Goal: Task Accomplishment & Management: Manage account settings

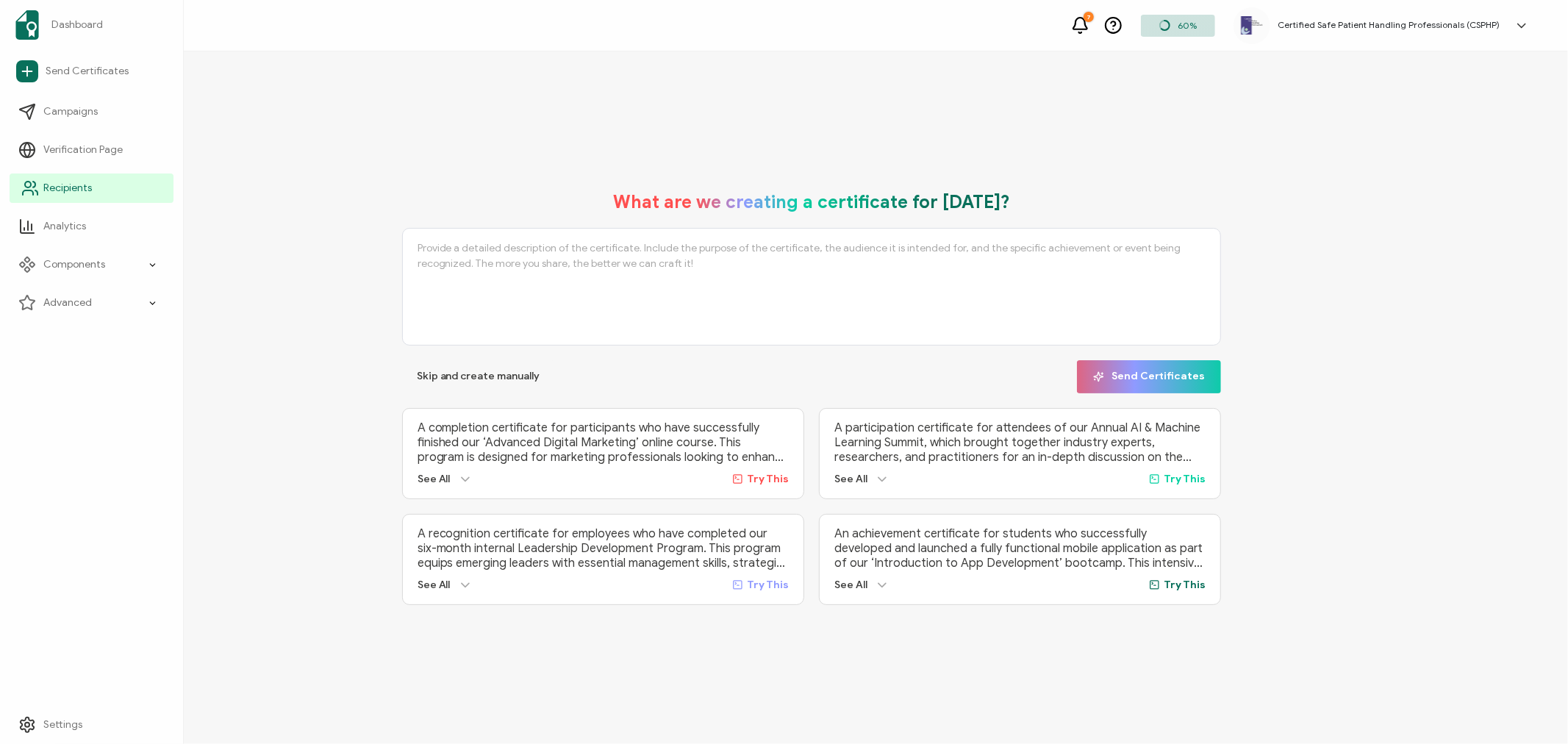
click at [51, 187] on span "Recipients" at bounding box center [68, 188] width 48 height 14
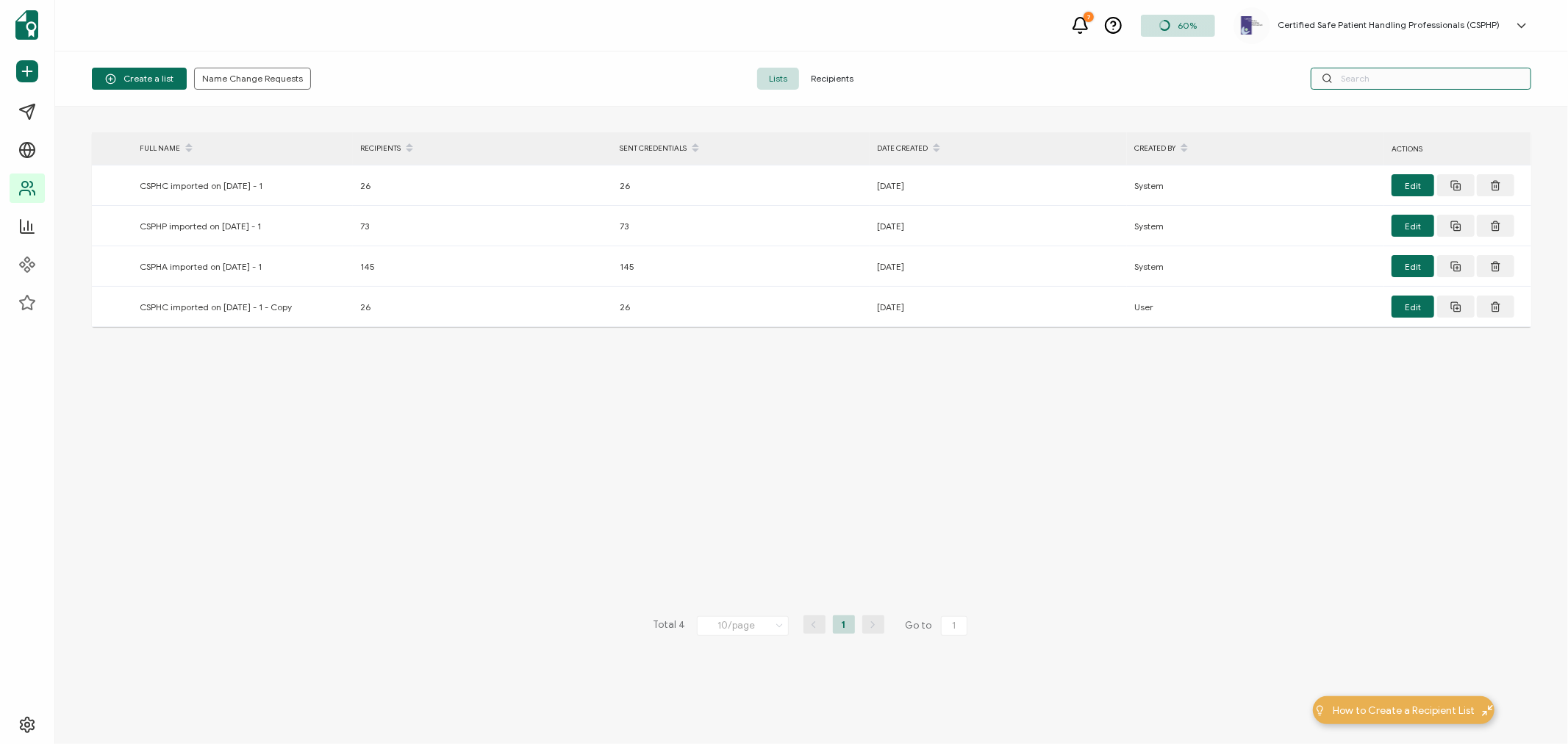
click at [1363, 82] on input "text" at bounding box center [1421, 78] width 220 height 22
type input "[PERSON_NAME]"
click at [824, 81] on span "Recipients" at bounding box center [832, 78] width 66 height 22
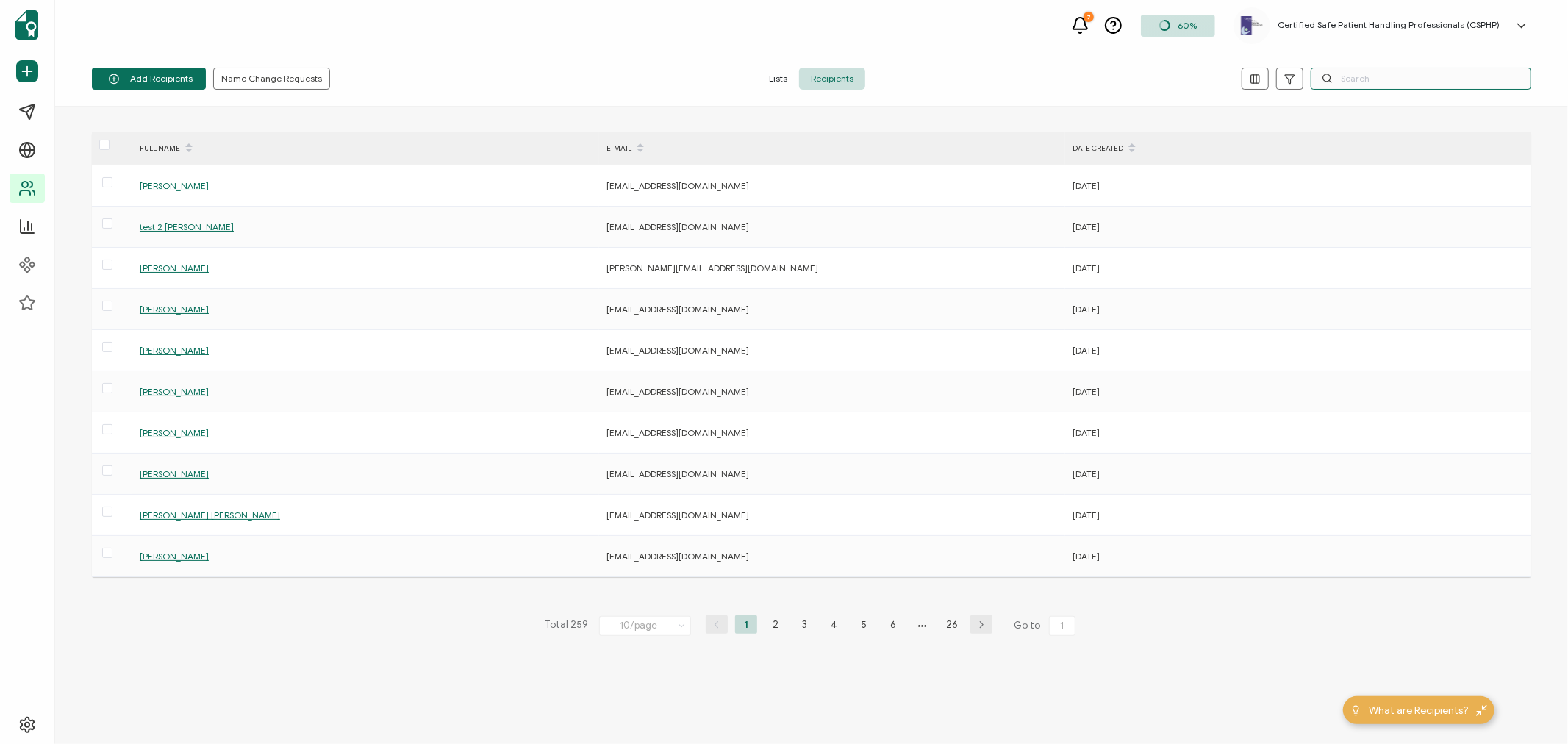
click at [1369, 84] on input "text" at bounding box center [1421, 78] width 220 height 22
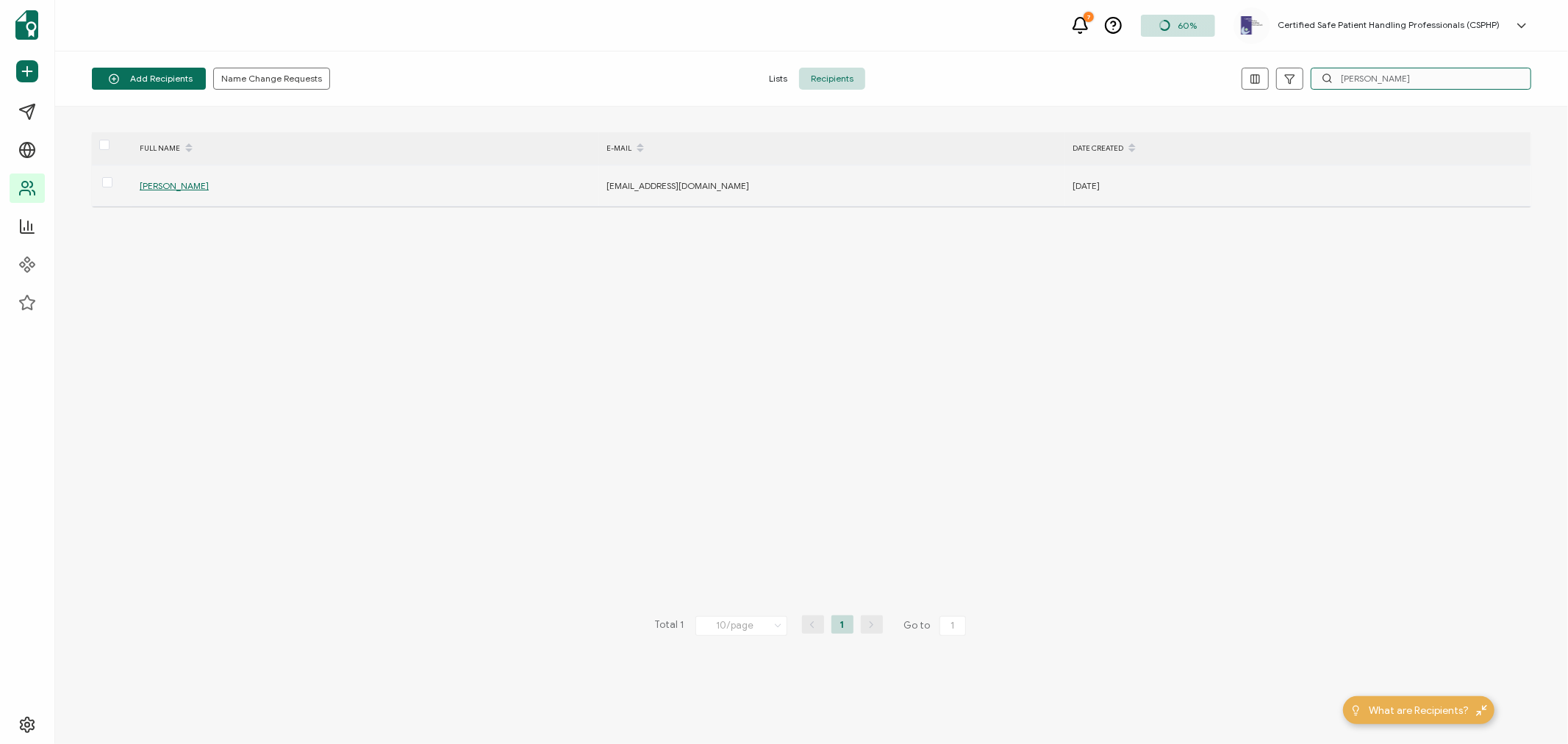
type input "[PERSON_NAME]"
click at [178, 190] on div "[PERSON_NAME]" at bounding box center [364, 185] width 465 height 17
click at [157, 187] on span "[PERSON_NAME]" at bounding box center [175, 186] width 69 height 11
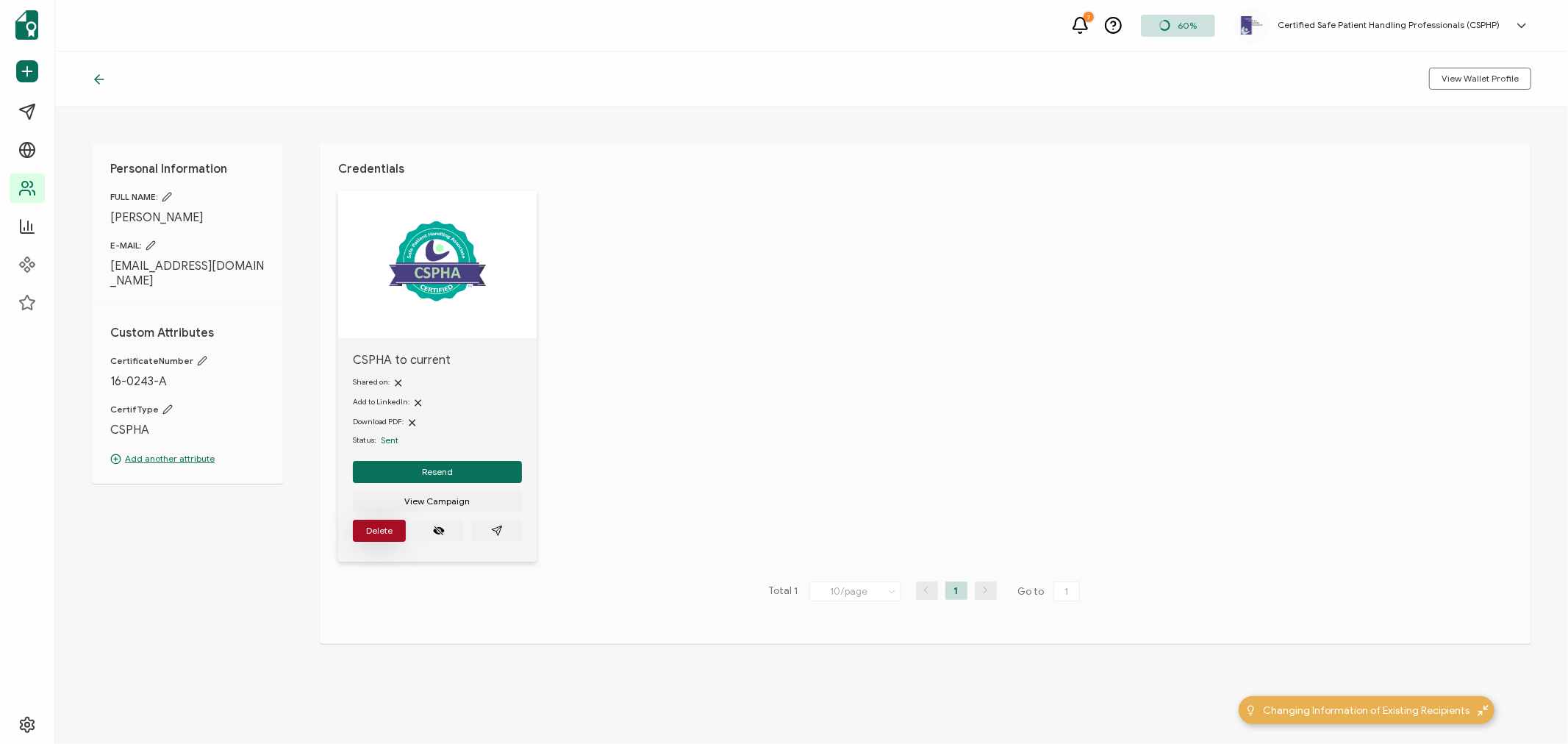
click at [377, 532] on span "Delete" at bounding box center [379, 530] width 27 height 9
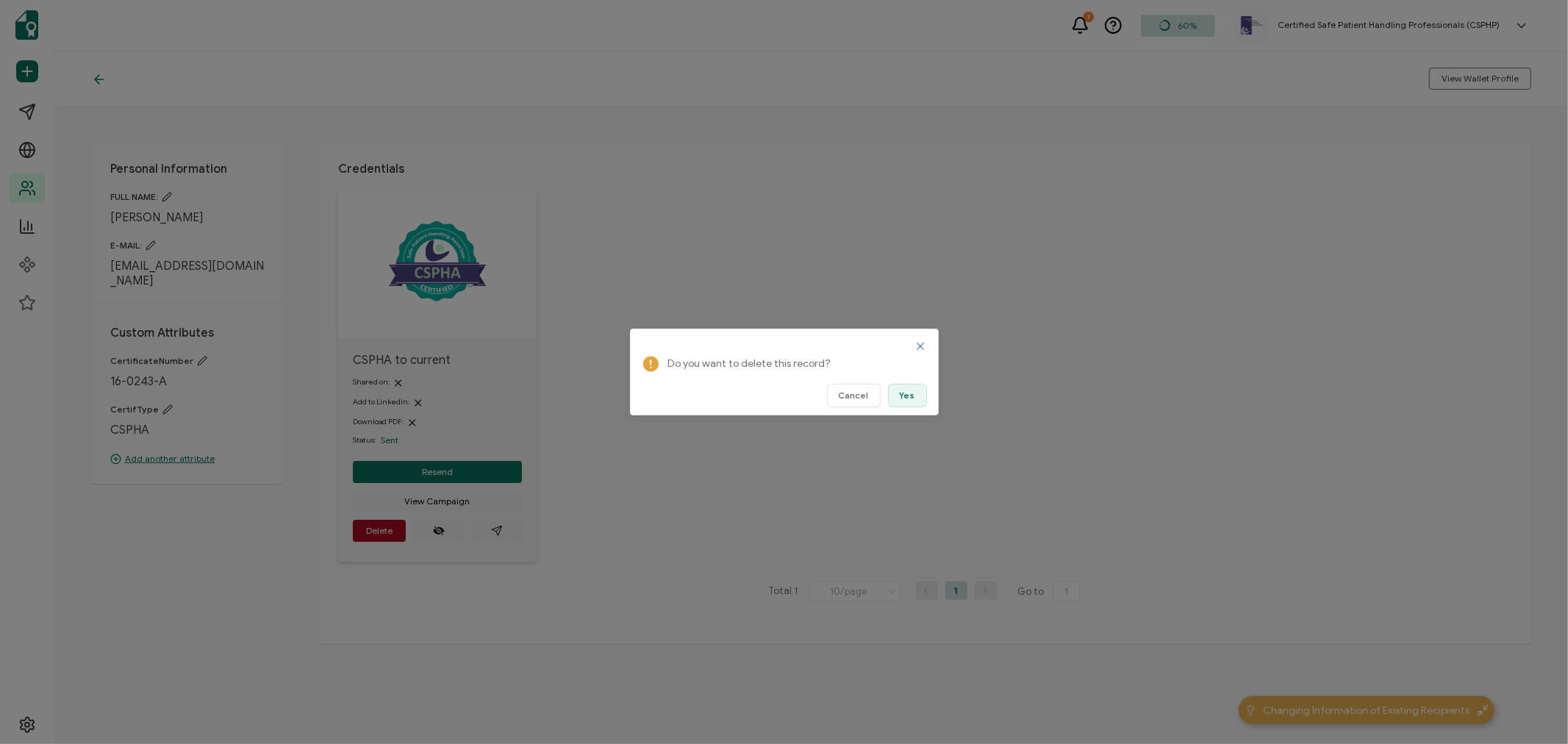
click at [916, 392] on button "Yes" at bounding box center [907, 395] width 39 height 23
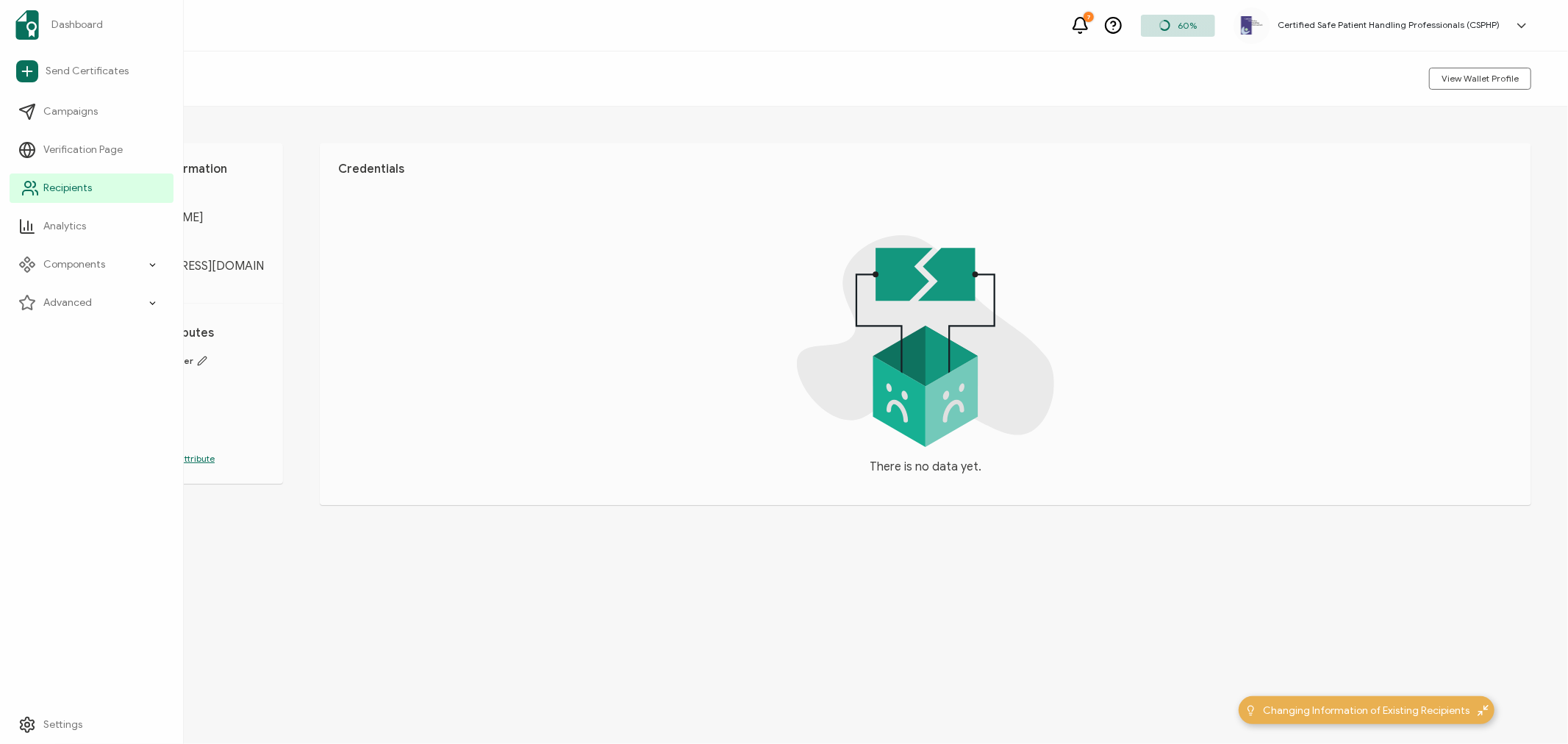
click at [41, 187] on link "Recipients" at bounding box center [92, 188] width 164 height 30
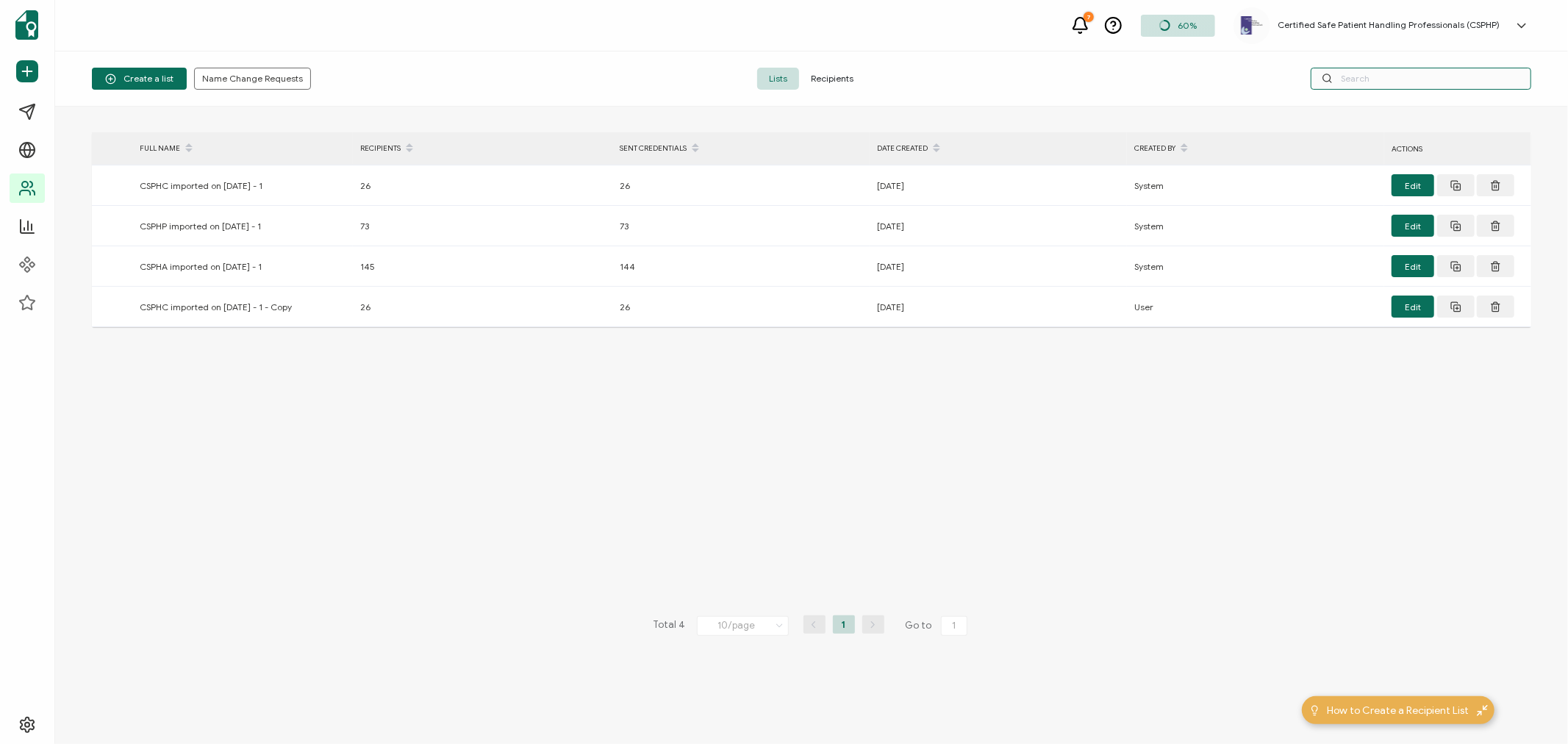
click at [1452, 85] on input "text" at bounding box center [1421, 78] width 220 height 22
click at [829, 81] on span "Recipients" at bounding box center [832, 78] width 66 height 22
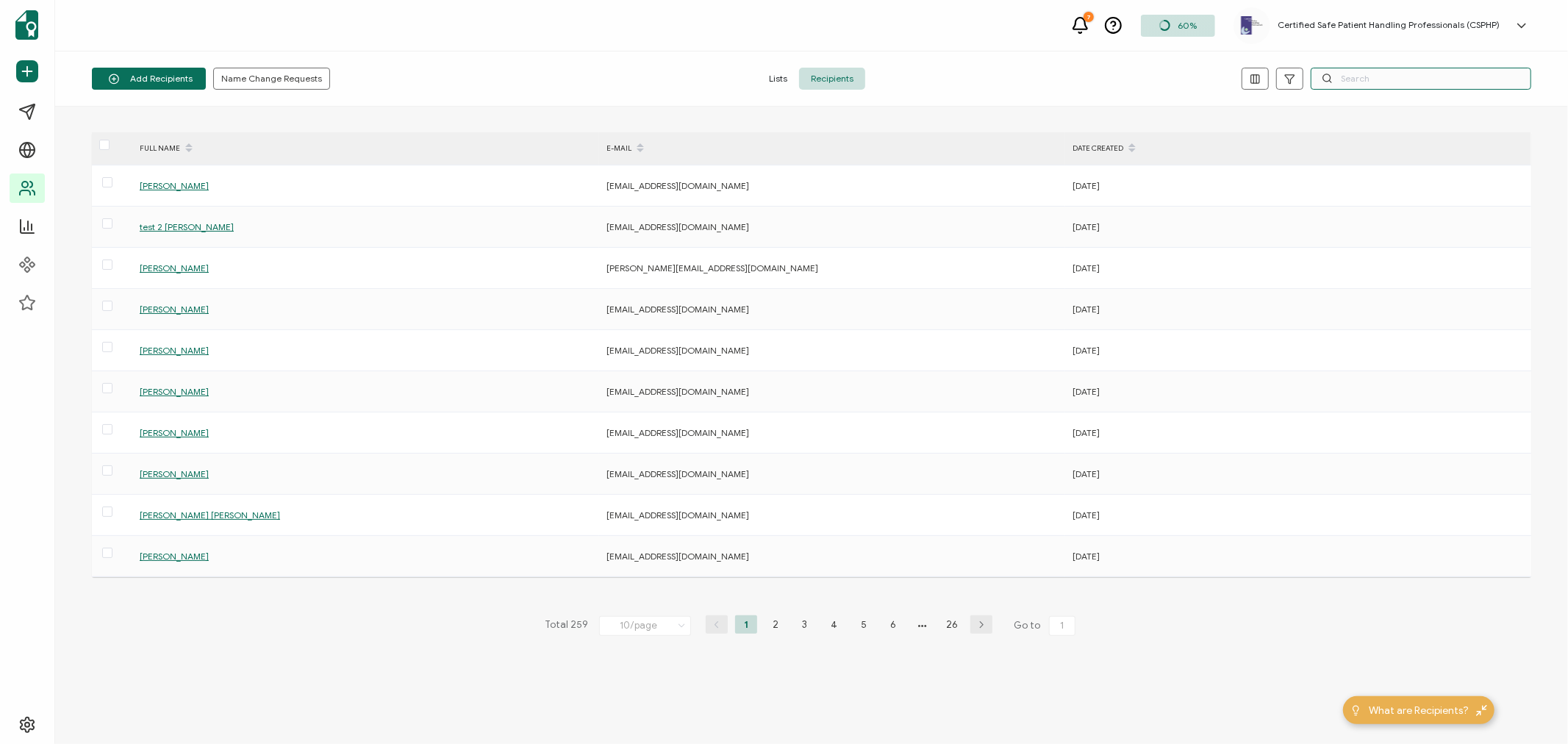
click at [1366, 82] on input "text" at bounding box center [1421, 78] width 220 height 22
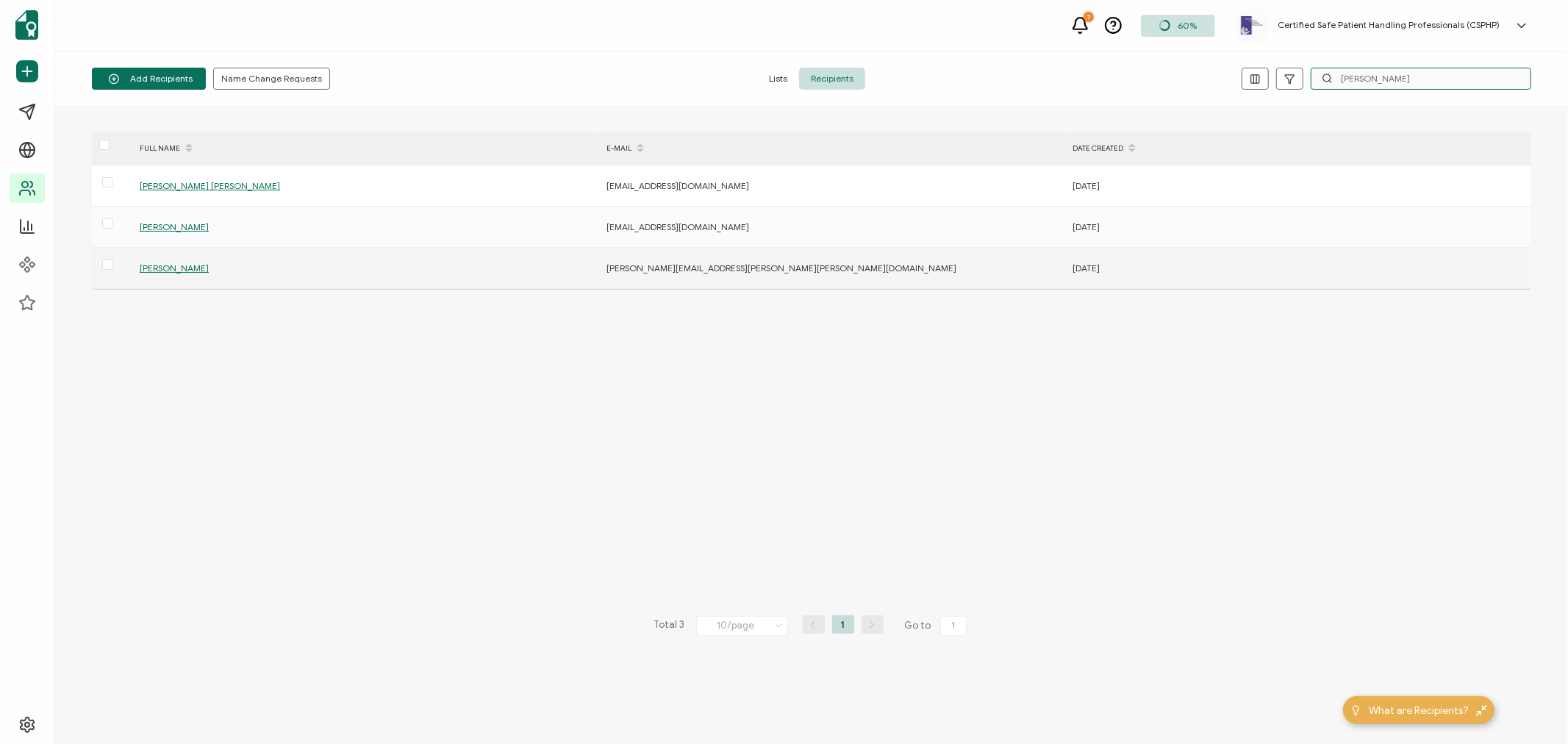
type input "[PERSON_NAME]"
click at [173, 263] on span "[PERSON_NAME]" at bounding box center [175, 268] width 69 height 11
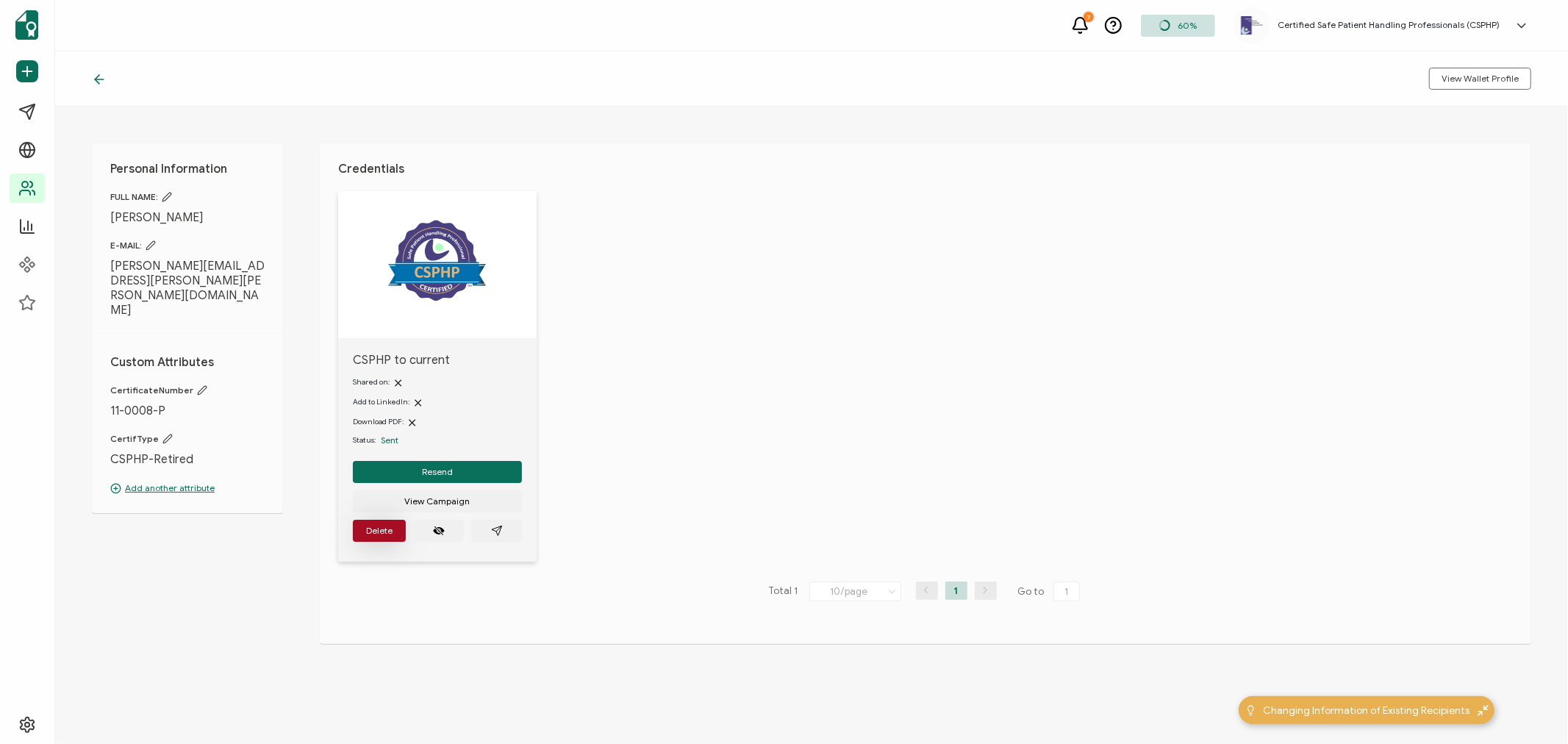
click at [376, 526] on span "Delete" at bounding box center [379, 530] width 27 height 9
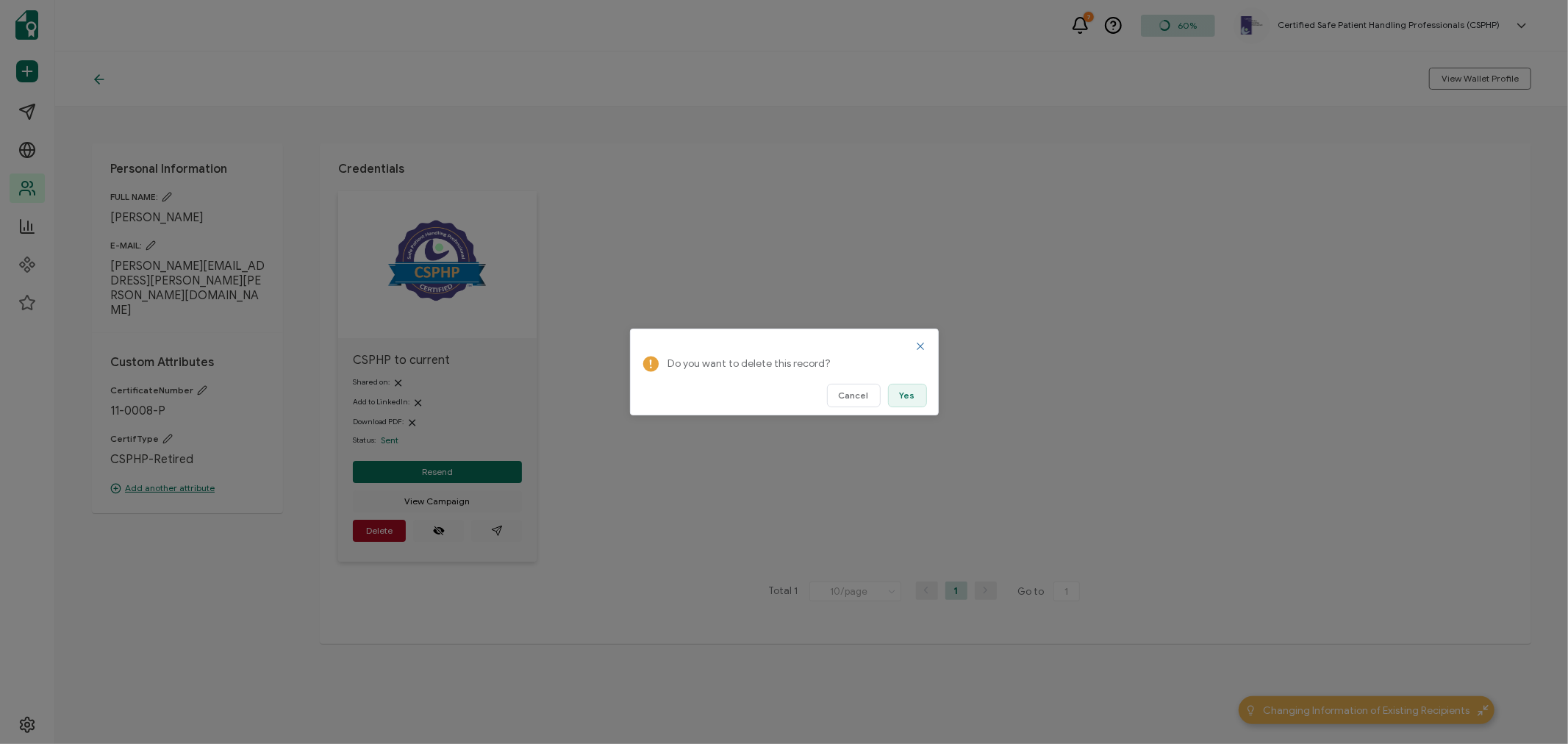
click at [917, 397] on button "Yes" at bounding box center [907, 395] width 39 height 23
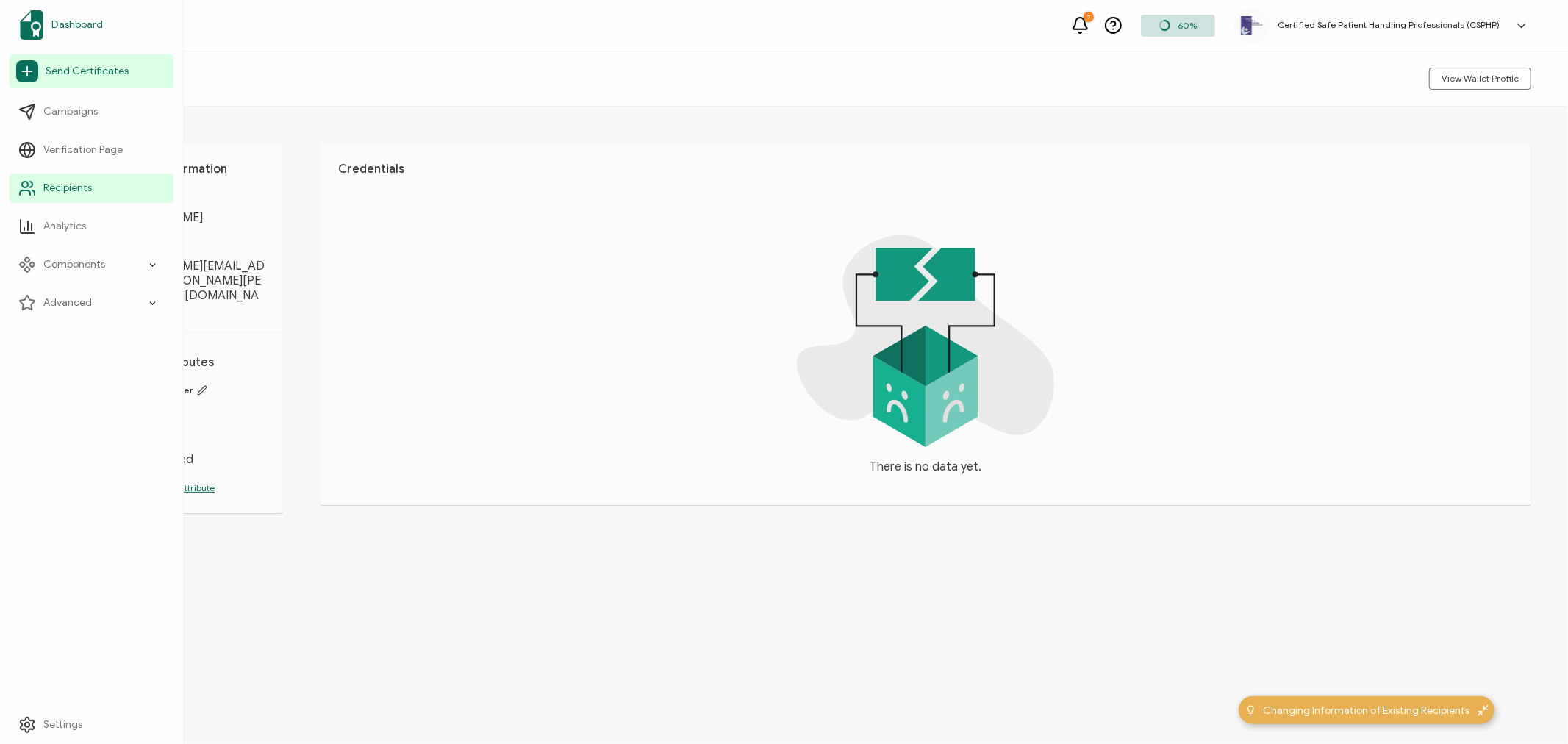
click at [64, 21] on span "Dashboard" at bounding box center [77, 25] width 51 height 14
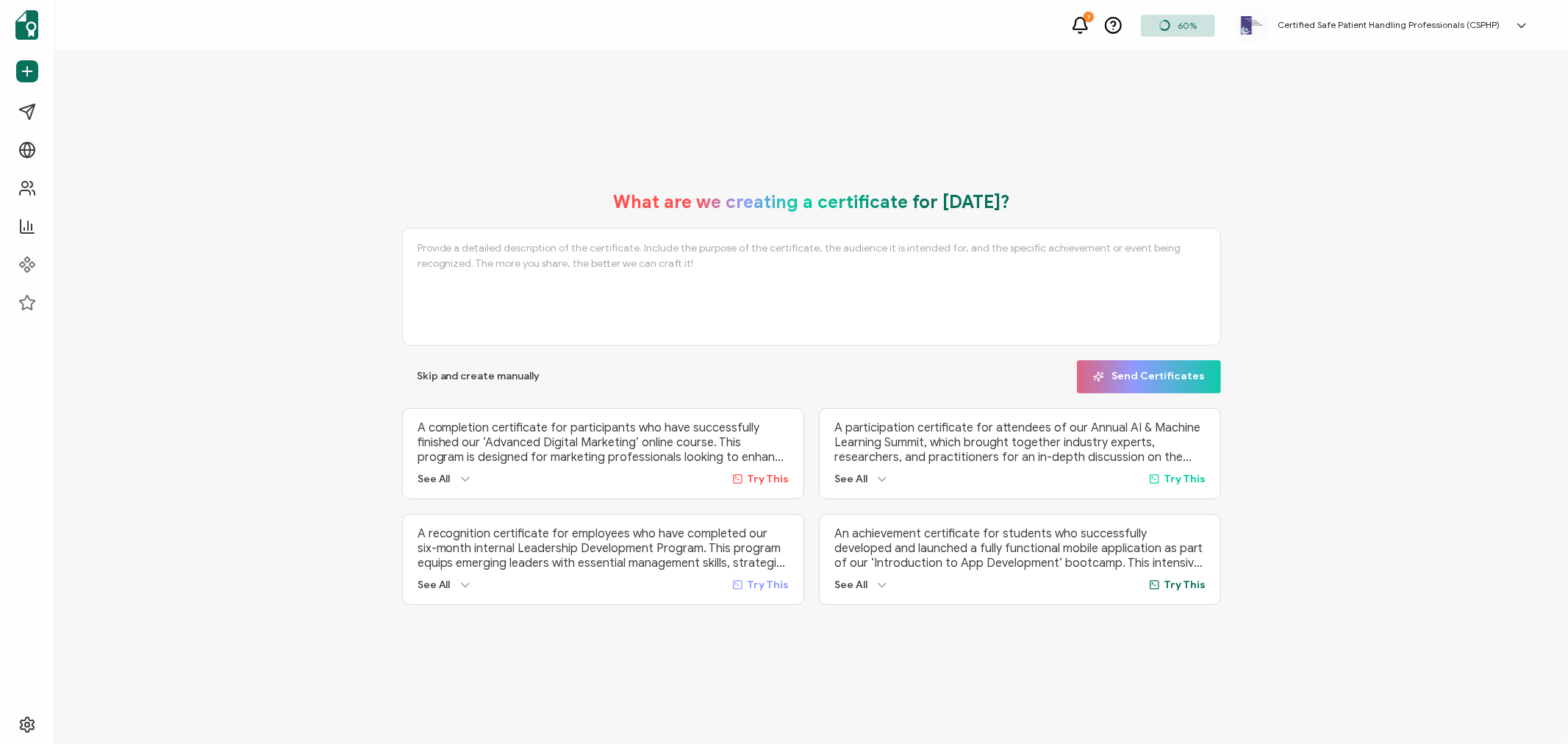
click at [1319, 20] on h5 "Certified Safe Patient Handling Professionals (CSPHP)" at bounding box center [1389, 25] width 222 height 10
click at [1430, 331] on link "Log Out" at bounding box center [1436, 338] width 36 height 13
